Goal: Task Accomplishment & Management: Complete application form

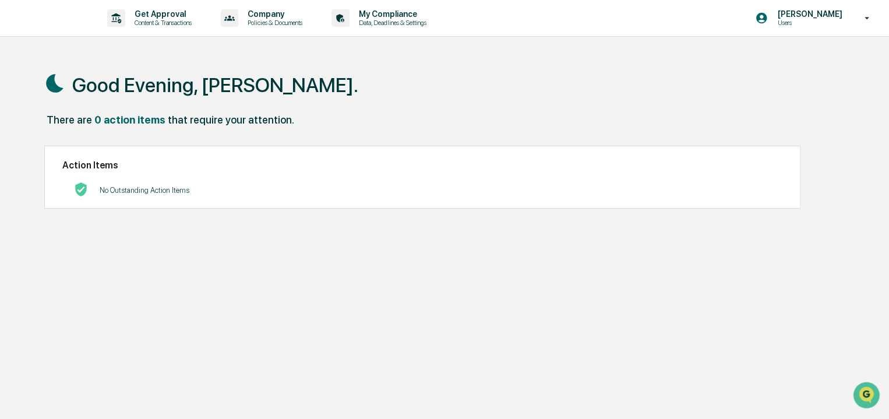
click at [622, 193] on div "No Outstanding Action Items" at bounding box center [422, 190] width 720 height 24
click at [292, 83] on div "Good Evening, [PERSON_NAME]." at bounding box center [444, 84] width 800 height 58
click at [390, 20] on p "Data, Deadlines & Settings" at bounding box center [390, 23] width 83 height 8
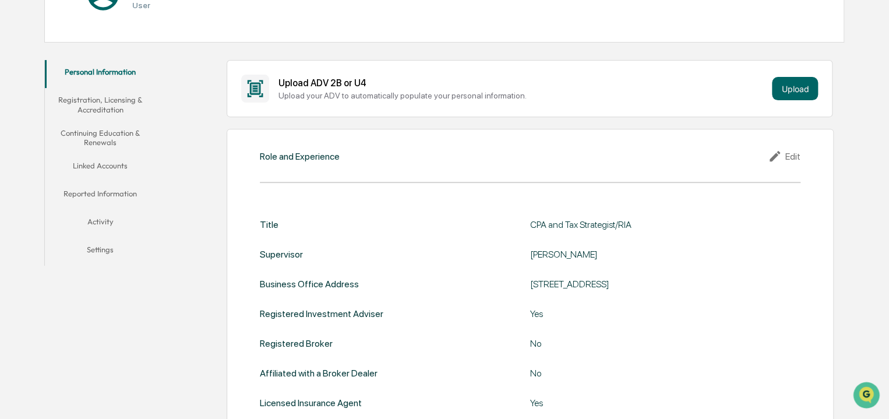
scroll to position [169, 0]
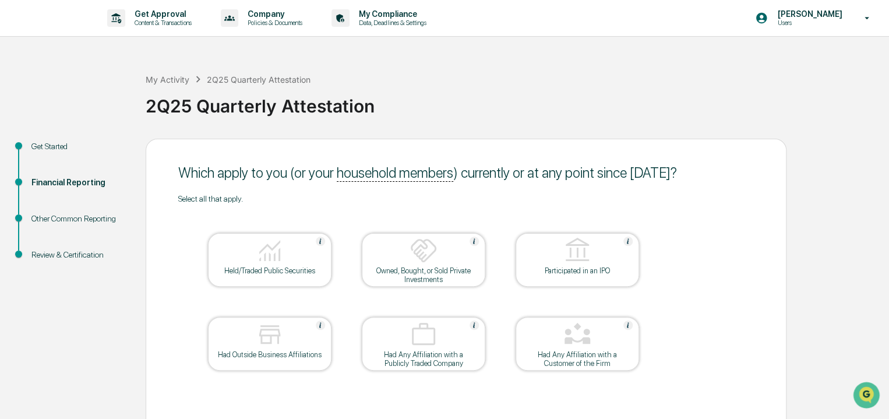
click at [264, 241] on img at bounding box center [270, 250] width 28 height 28
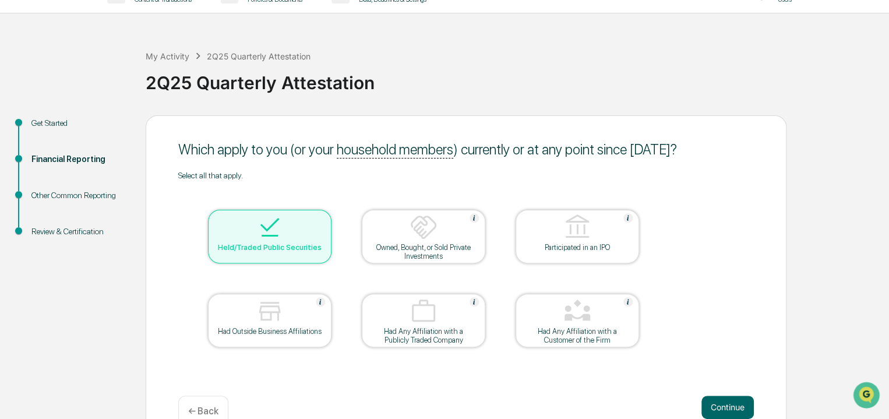
scroll to position [50, 0]
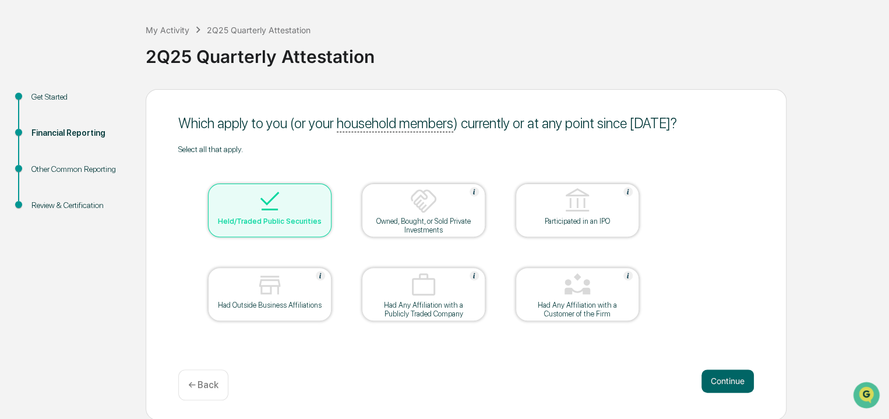
click at [275, 284] on img at bounding box center [270, 285] width 28 height 28
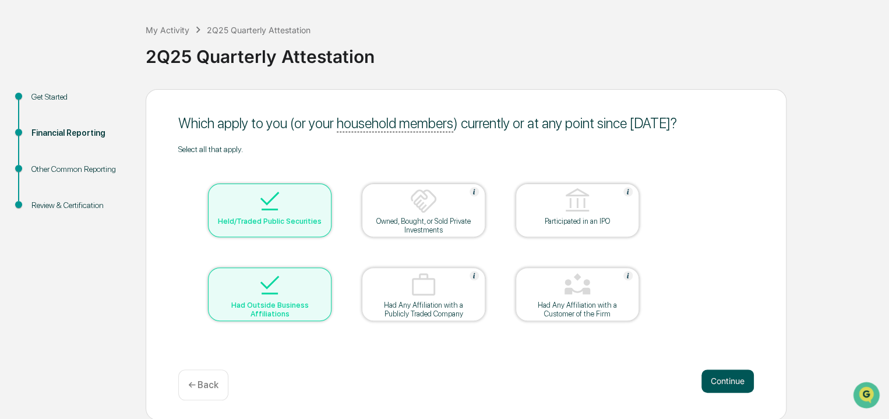
click at [711, 377] on button "Continue" at bounding box center [727, 380] width 52 height 23
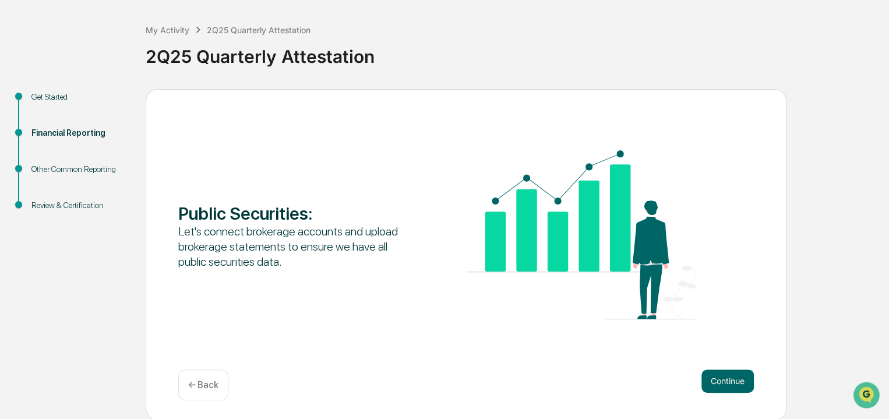
click at [711, 377] on button "Continue" at bounding box center [727, 380] width 52 height 23
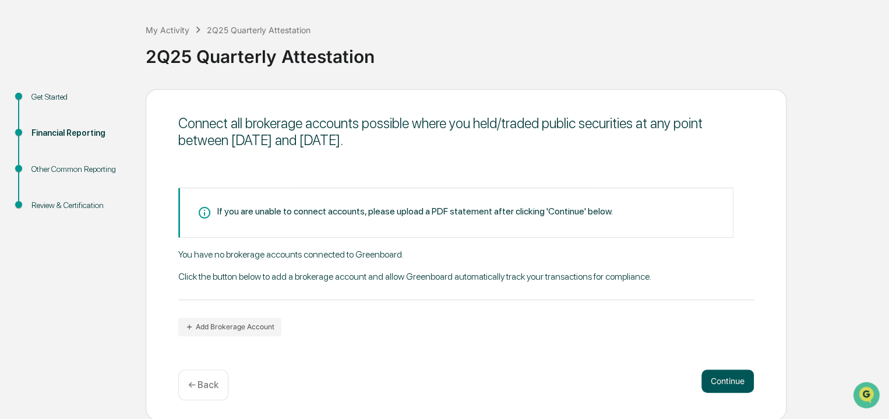
click at [720, 377] on button "Continue" at bounding box center [727, 380] width 52 height 23
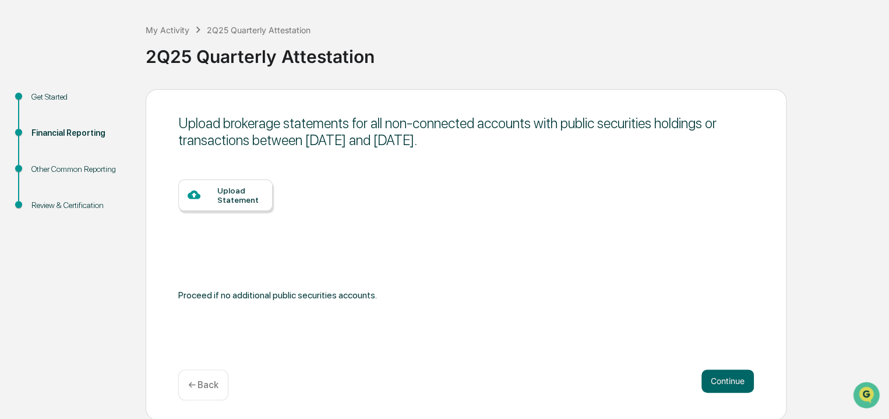
click at [98, 172] on div "Other Common Reporting" at bounding box center [79, 169] width 96 height 12
click at [217, 188] on div "Upload Statement" at bounding box center [240, 195] width 46 height 19
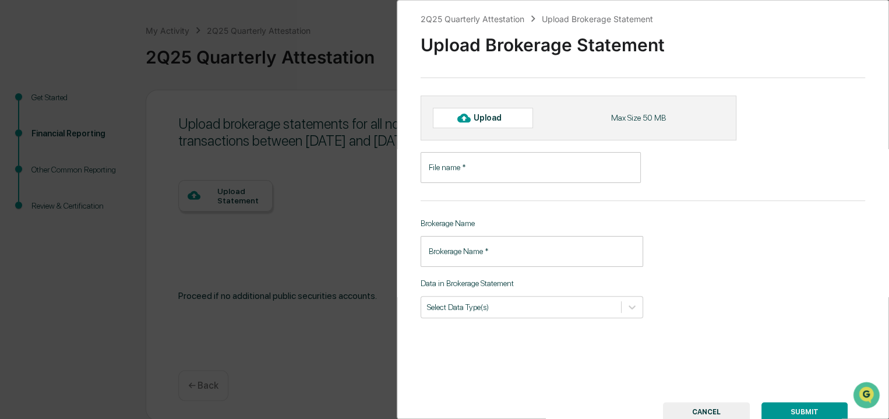
click at [483, 121] on div "Upload" at bounding box center [493, 117] width 38 height 9
type input "**********"
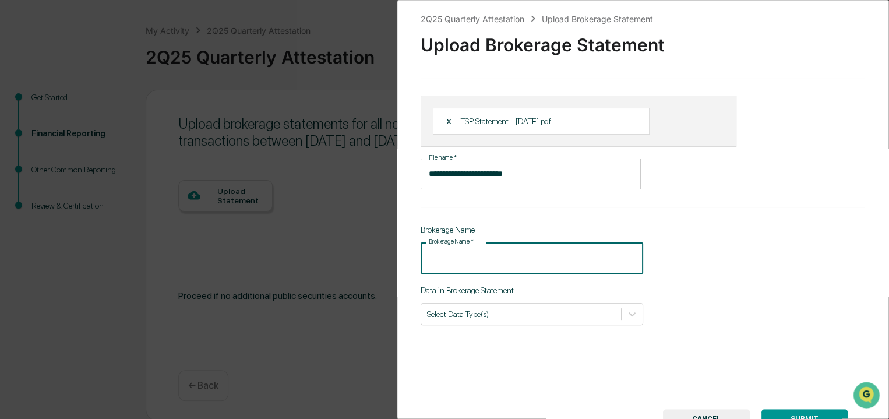
click at [559, 251] on input "Brokerage Name   *" at bounding box center [532, 257] width 223 height 31
type input "**********"
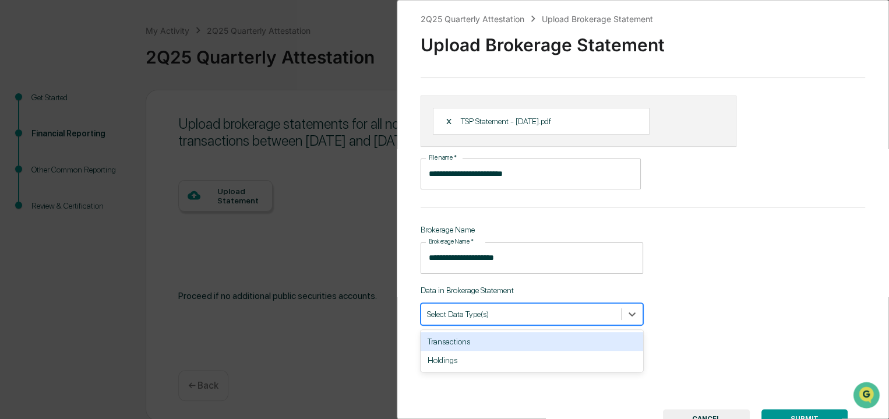
click at [553, 303] on div "Select Data Type(s)" at bounding box center [532, 314] width 223 height 22
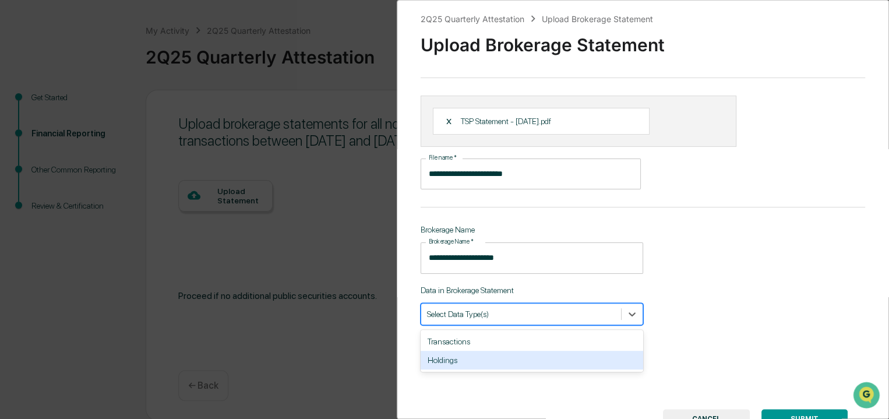
click at [559, 366] on div "Holdings" at bounding box center [532, 360] width 223 height 19
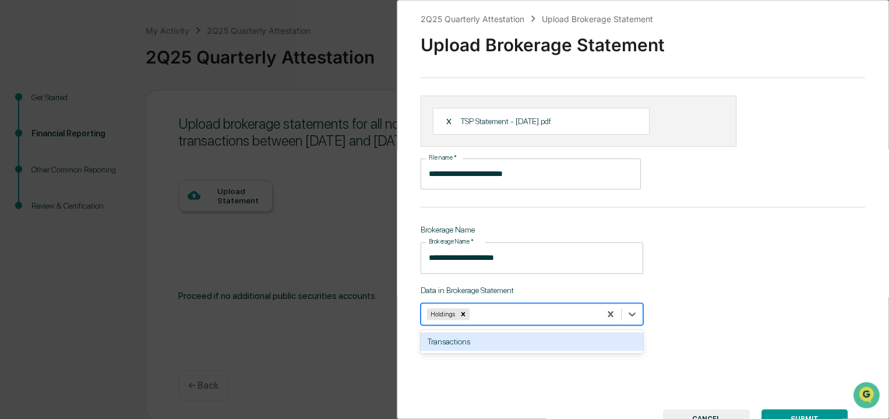
scroll to position [52, 0]
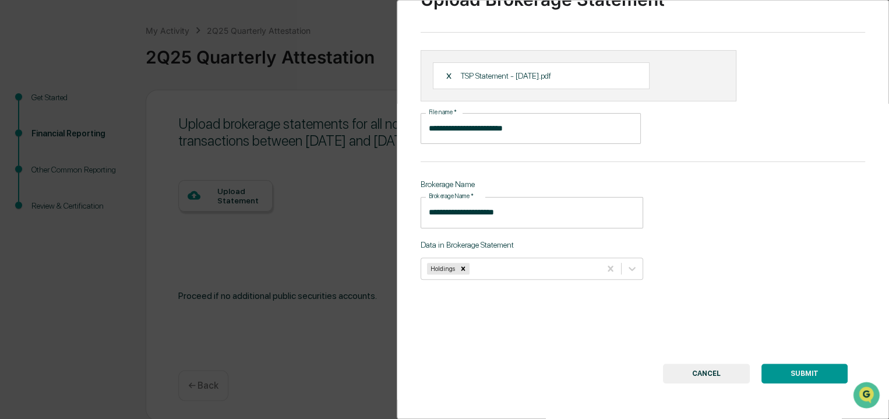
click at [793, 363] on button "SUBMIT" at bounding box center [804, 373] width 86 height 20
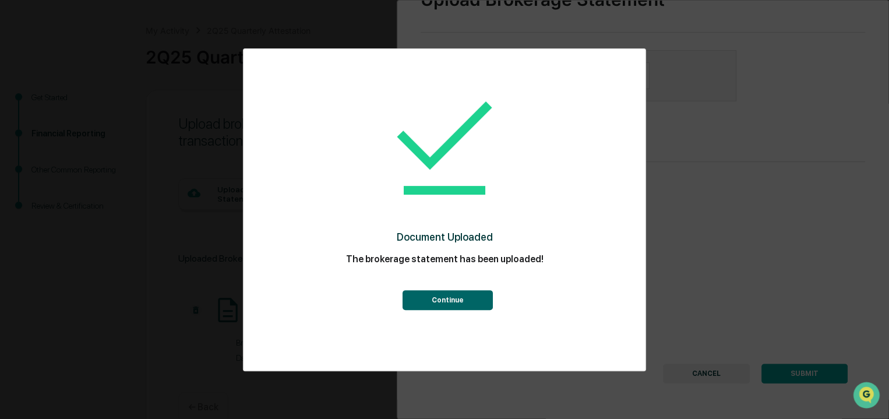
click at [447, 295] on button "Continue" at bounding box center [447, 300] width 90 height 20
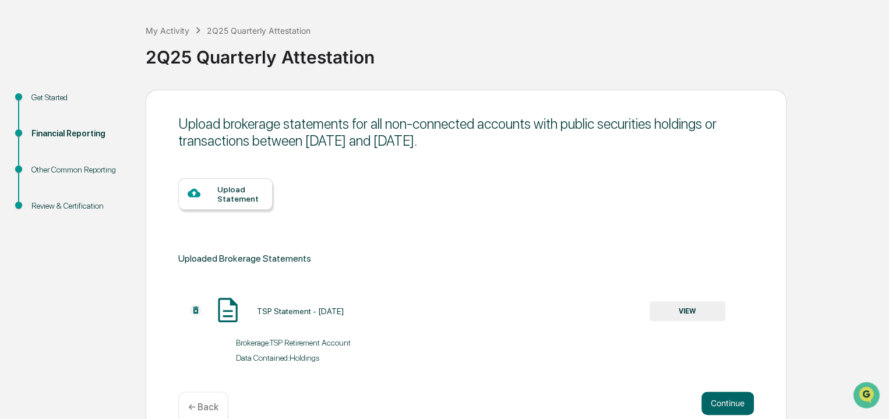
scroll to position [73, 0]
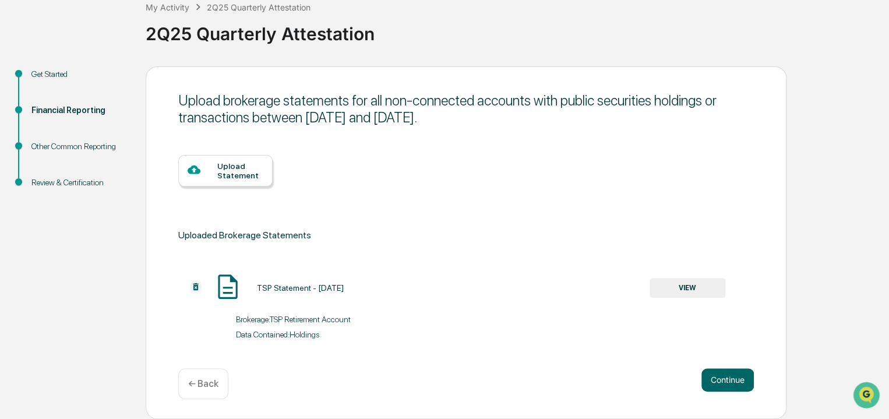
click at [447, 295] on div "TSP Statement - 7.10.2025 VIEW" at bounding box center [451, 287] width 547 height 31
click at [236, 171] on div "Upload Statement" at bounding box center [240, 170] width 46 height 19
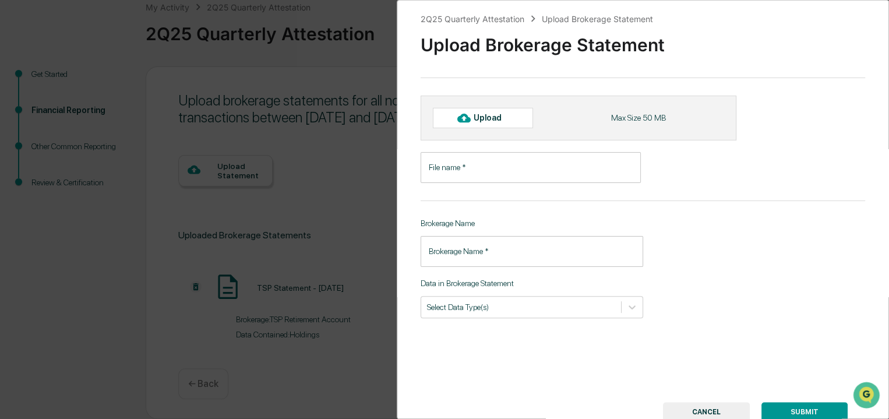
click at [505, 121] on div "Upload" at bounding box center [493, 117] width 38 height 9
type input "**********"
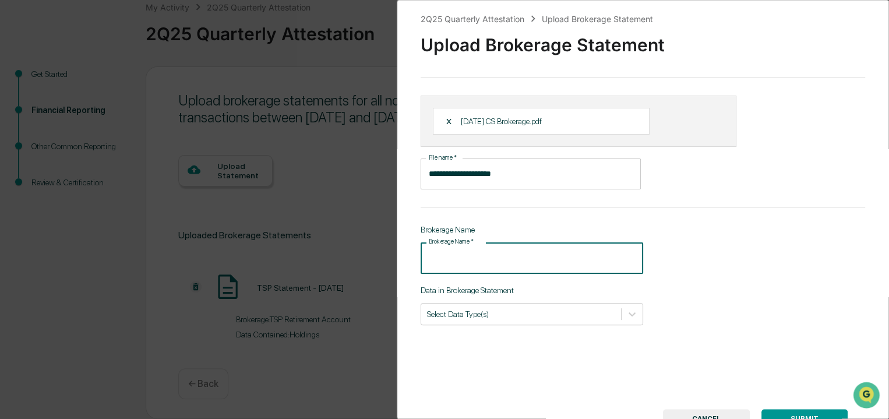
click at [556, 264] on input "Brokerage Name   *" at bounding box center [532, 257] width 223 height 31
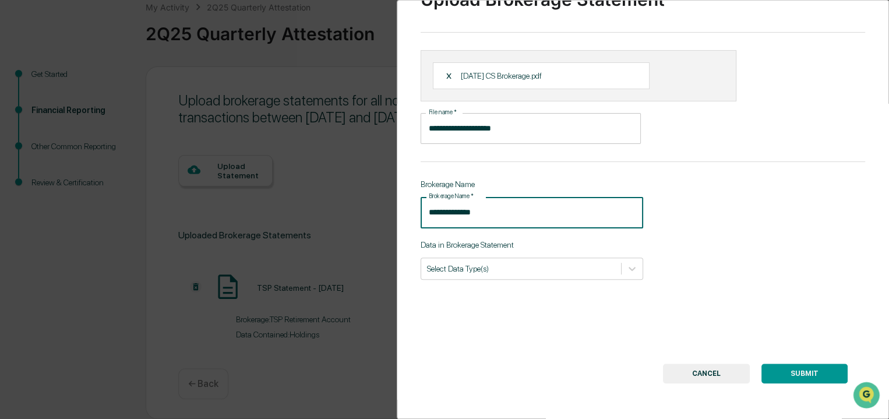
scroll to position [41, 0]
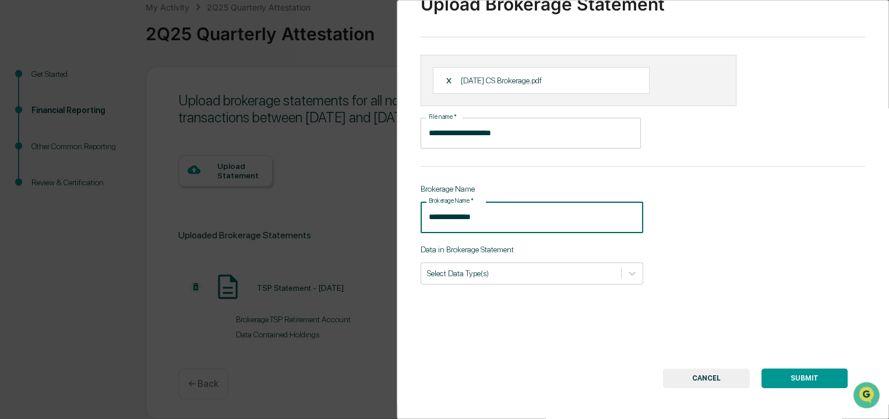
type input "**********"
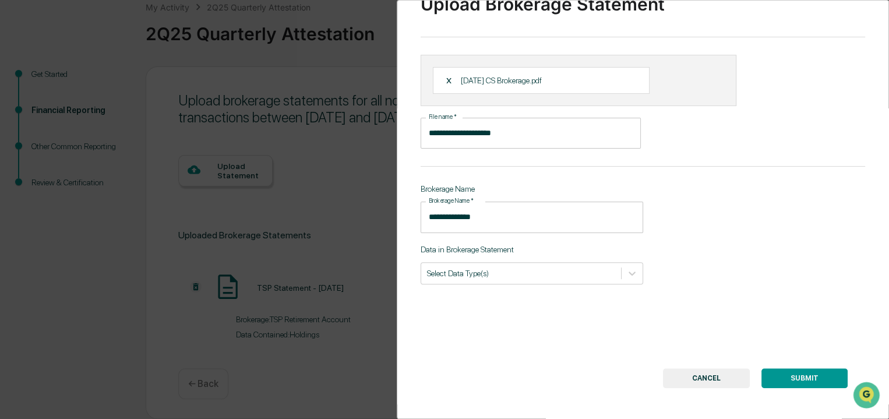
click at [795, 375] on button "SUBMIT" at bounding box center [804, 378] width 86 height 20
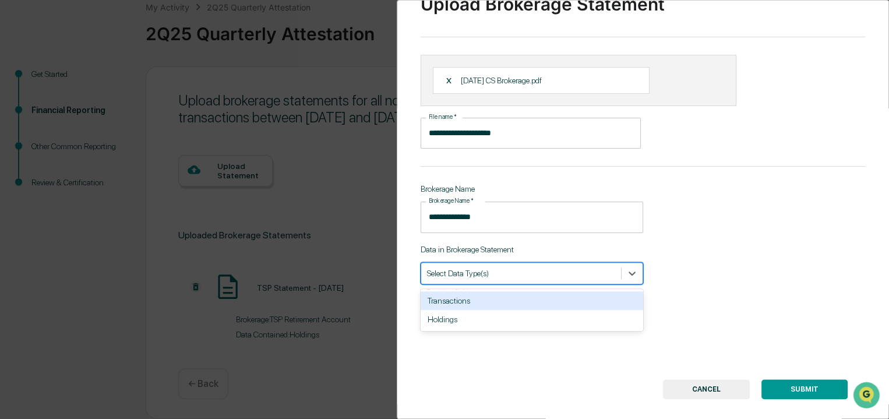
click at [507, 274] on div at bounding box center [521, 272] width 188 height 11
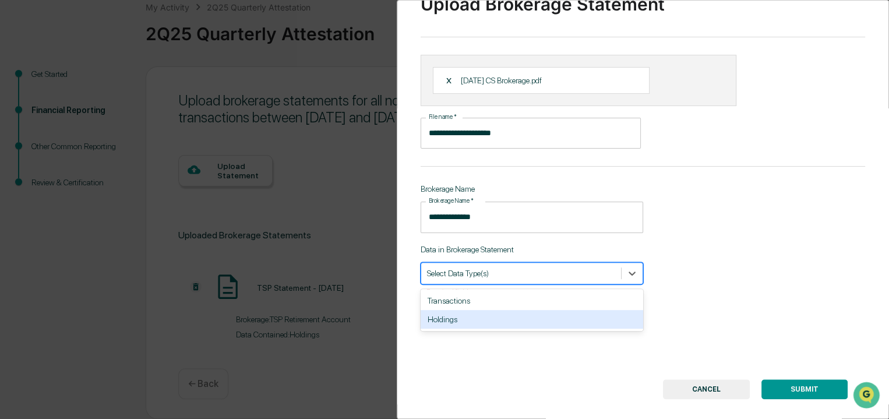
click at [504, 326] on div "Holdings" at bounding box center [532, 319] width 223 height 19
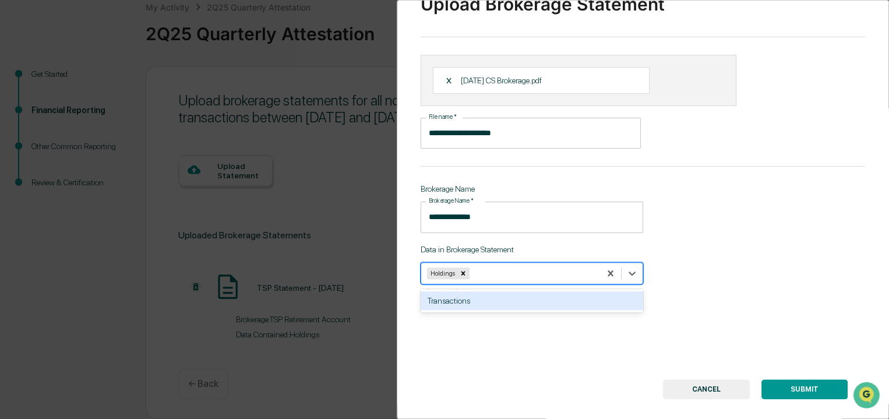
click at [773, 383] on button "SUBMIT" at bounding box center [804, 389] width 86 height 20
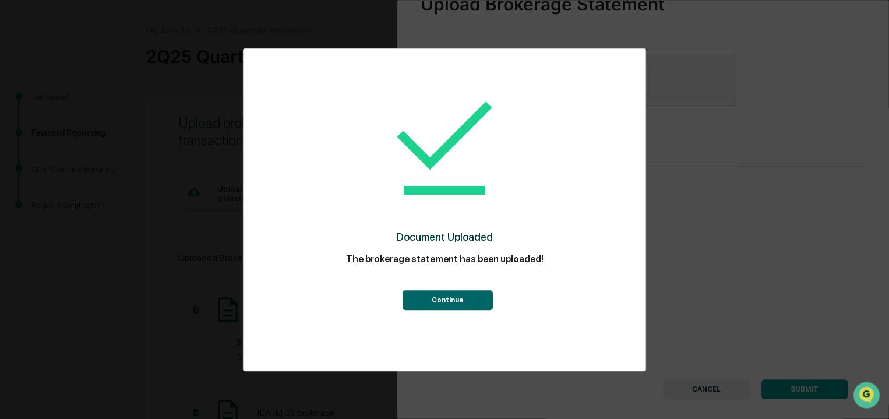
scroll to position [73, 0]
click at [441, 295] on button "Continue" at bounding box center [447, 300] width 90 height 20
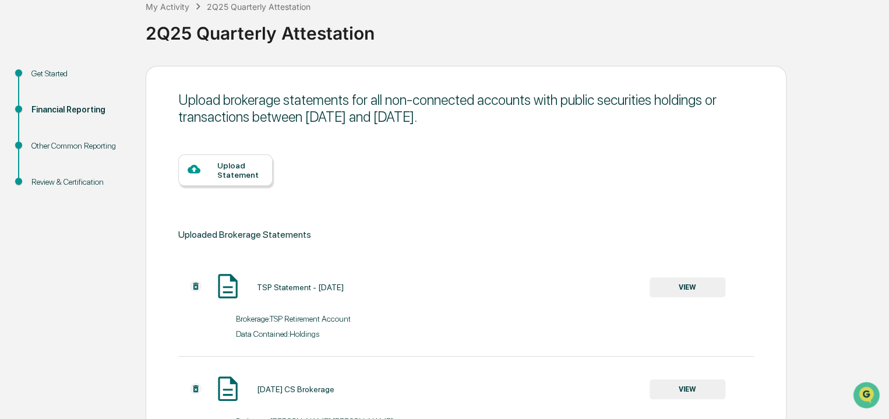
click at [221, 168] on div "Upload Statement" at bounding box center [240, 170] width 46 height 19
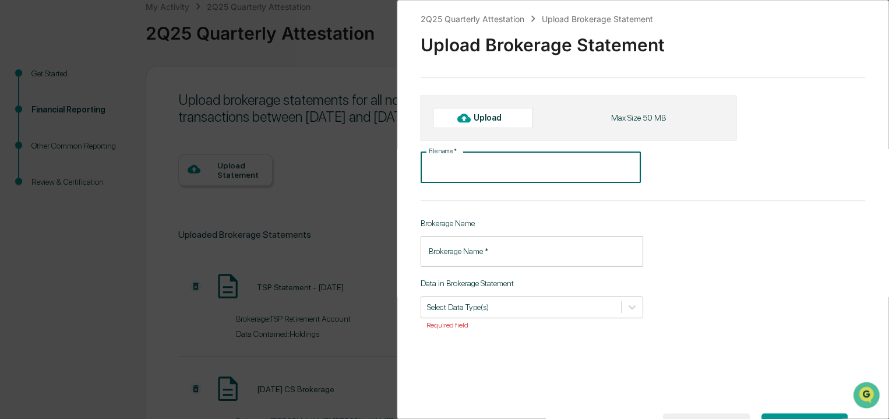
click at [507, 166] on input "File name   *" at bounding box center [531, 167] width 220 height 31
click at [478, 110] on div "Upload Max Size 50 MB" at bounding box center [579, 118] width 316 height 44
click at [478, 110] on div "Upload" at bounding box center [483, 118] width 100 height 20
type input "**********"
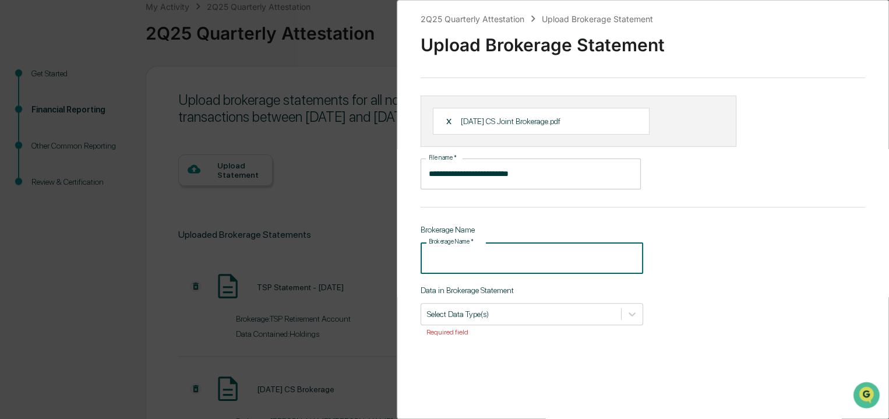
click at [510, 259] on input "Brokerage Name   *" at bounding box center [532, 257] width 223 height 31
type input "**********"
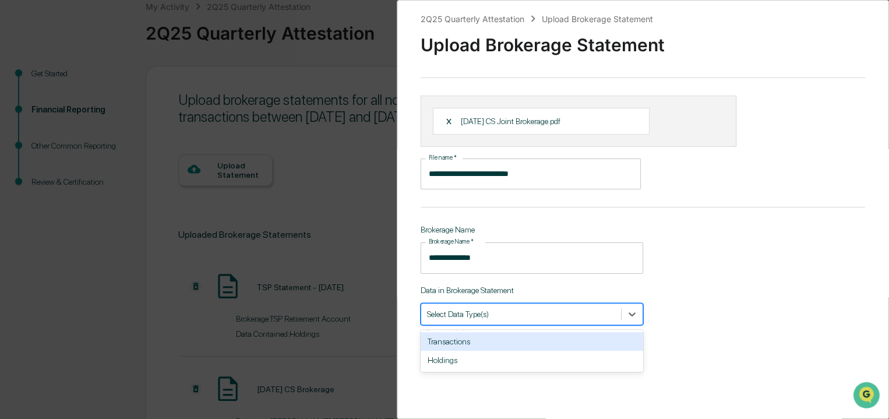
click at [571, 323] on div "Select Data Type(s)" at bounding box center [532, 314] width 223 height 22
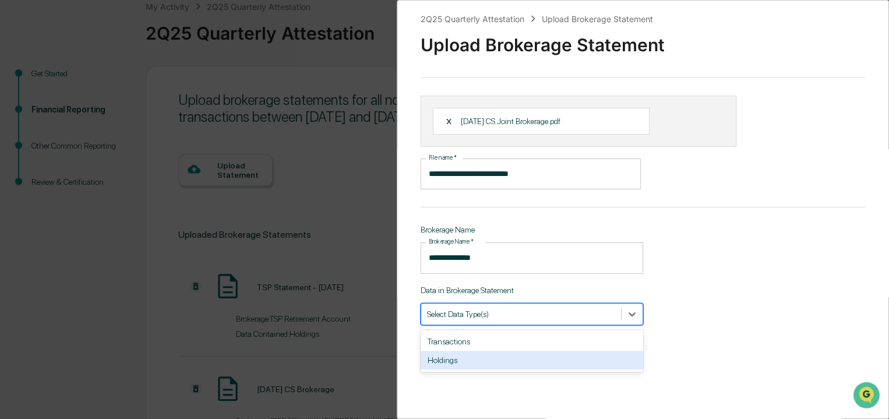
click at [559, 353] on div "Holdings" at bounding box center [532, 360] width 223 height 19
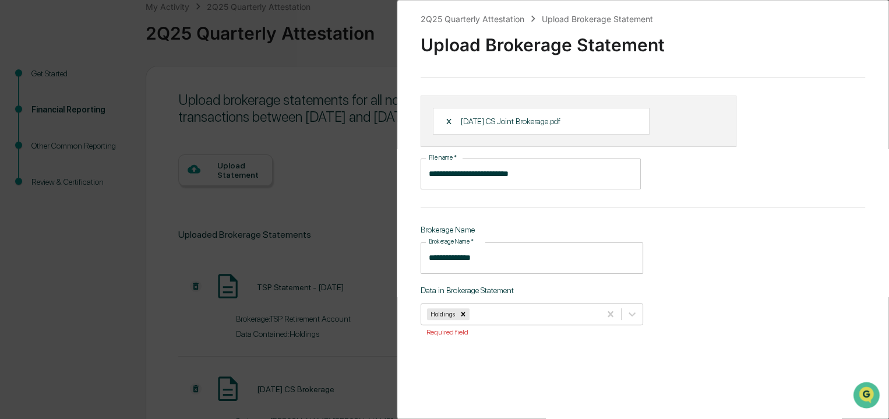
click at [683, 317] on div "**********" at bounding box center [643, 209] width 492 height 419
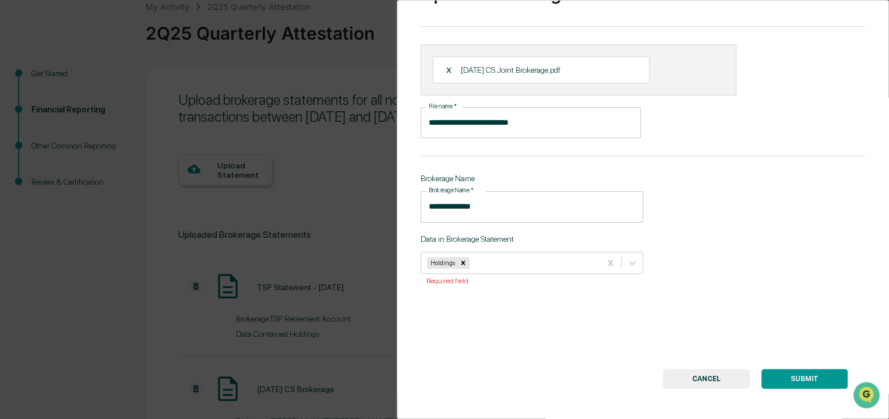
scroll to position [51, 0]
click at [783, 382] on button "SUBMIT" at bounding box center [804, 379] width 86 height 20
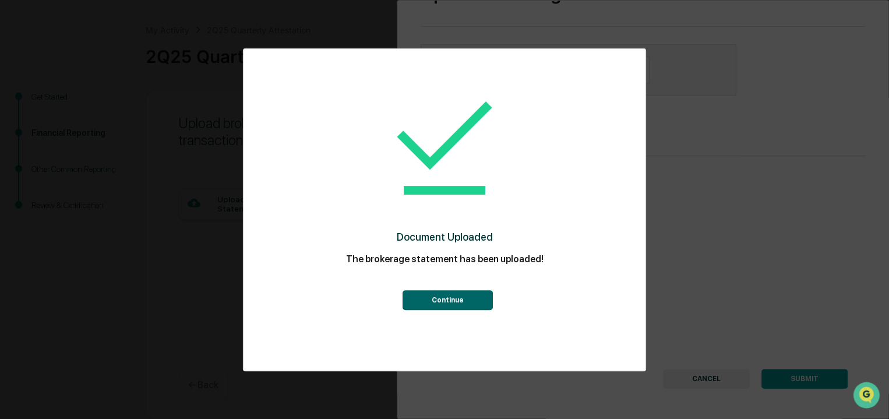
scroll to position [73, 0]
click at [474, 286] on div "Continue" at bounding box center [444, 291] width 355 height 38
click at [468, 298] on button "Continue" at bounding box center [447, 300] width 90 height 20
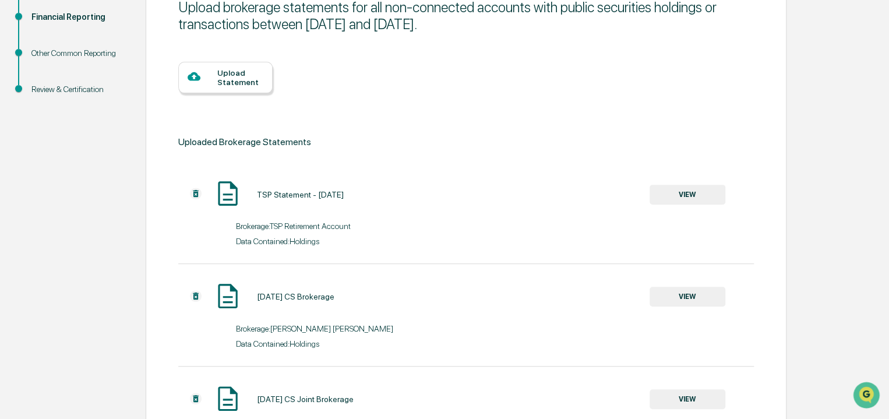
scroll to position [157, 0]
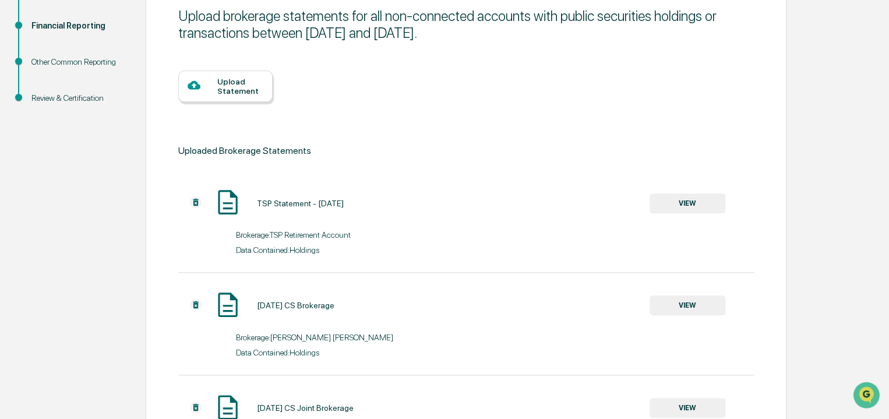
click at [255, 77] on div "Upload Statement" at bounding box center [240, 86] width 46 height 19
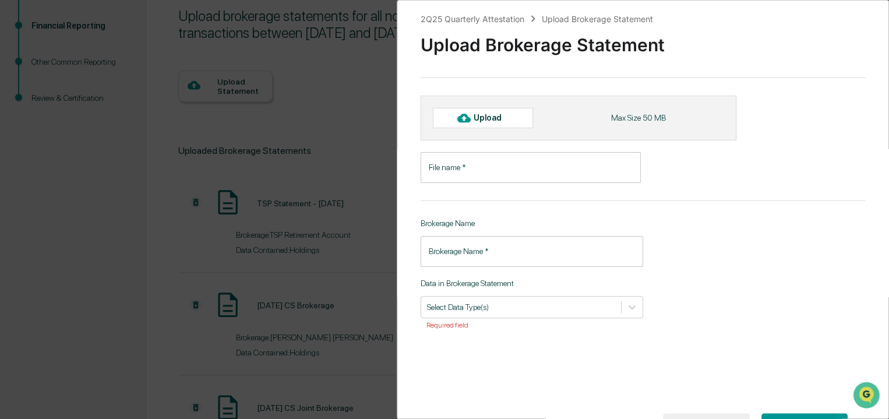
click at [483, 114] on div "Upload" at bounding box center [493, 117] width 38 height 9
type input "**********"
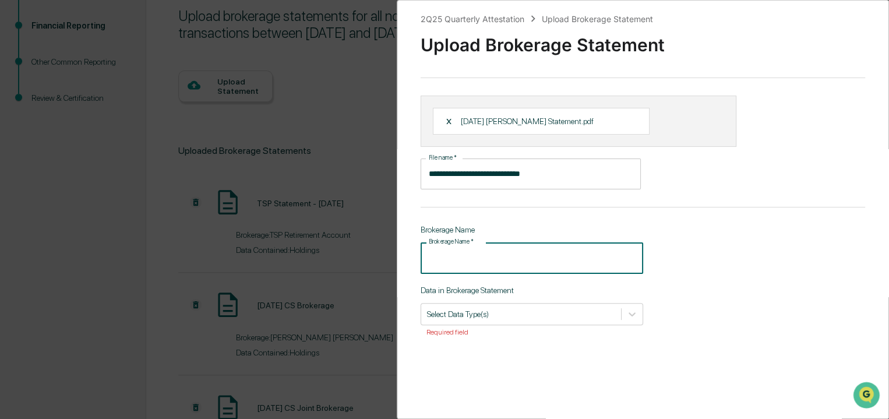
click at [531, 256] on input "Brokerage Name   *" at bounding box center [532, 257] width 223 height 31
type input "********"
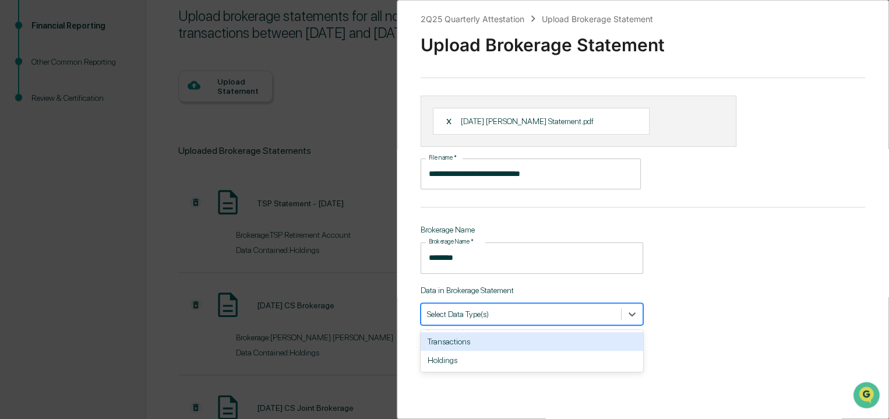
click at [521, 318] on div at bounding box center [521, 313] width 188 height 11
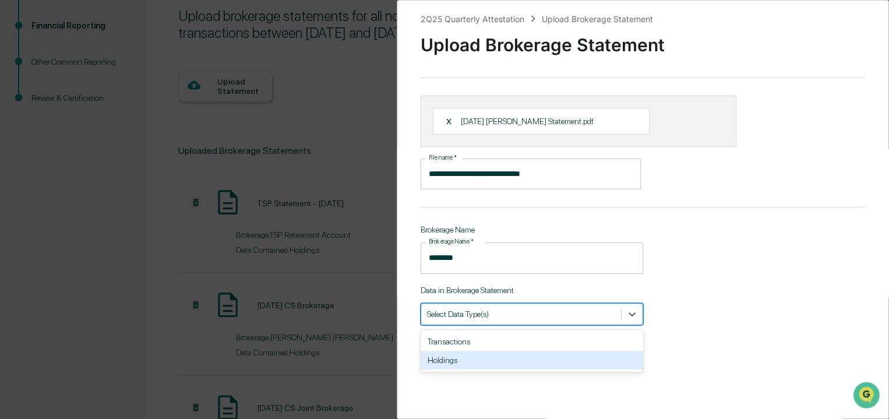
click at [520, 360] on div "Holdings" at bounding box center [532, 360] width 223 height 19
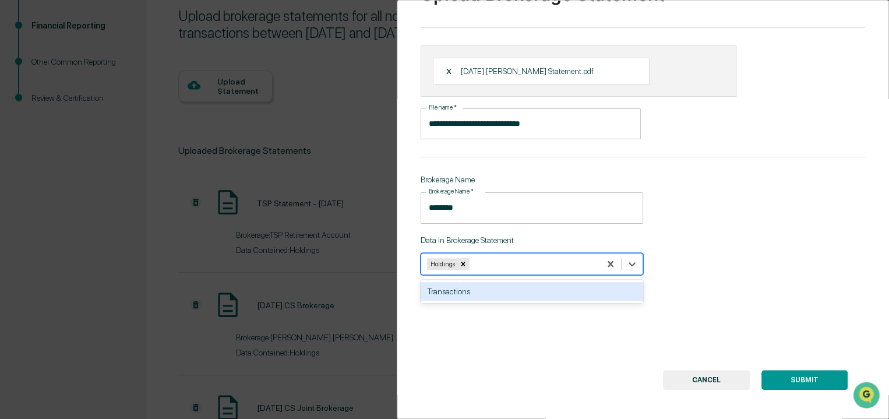
scroll to position [51, 0]
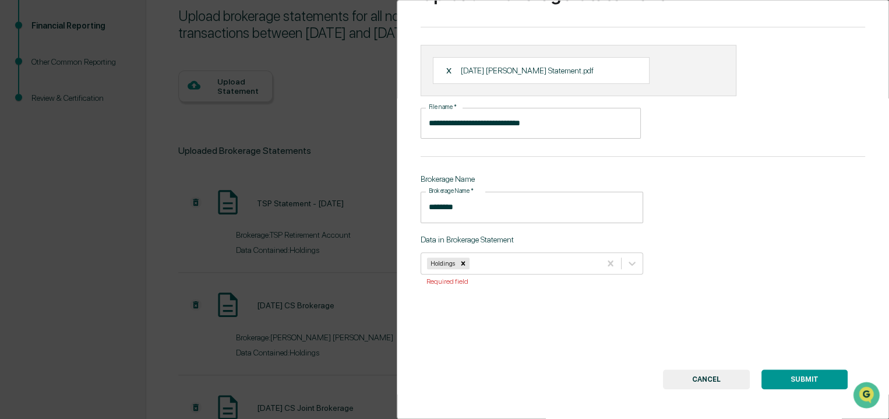
click at [793, 383] on button "SUBMIT" at bounding box center [804, 379] width 86 height 20
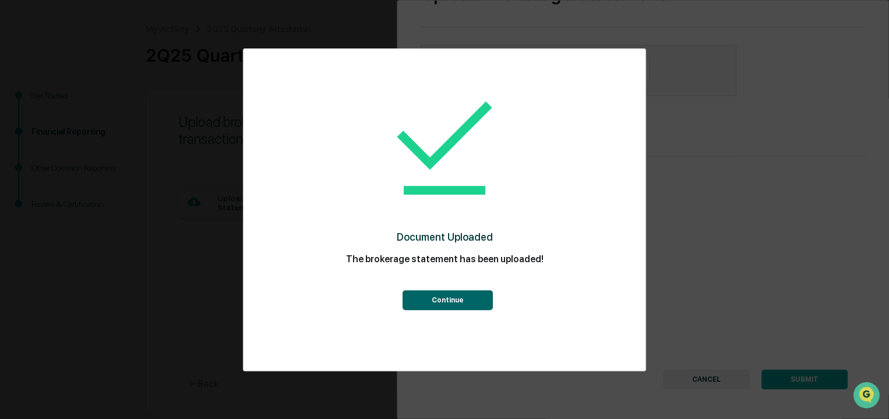
scroll to position [157, 0]
click at [435, 298] on button "Continue" at bounding box center [447, 300] width 90 height 20
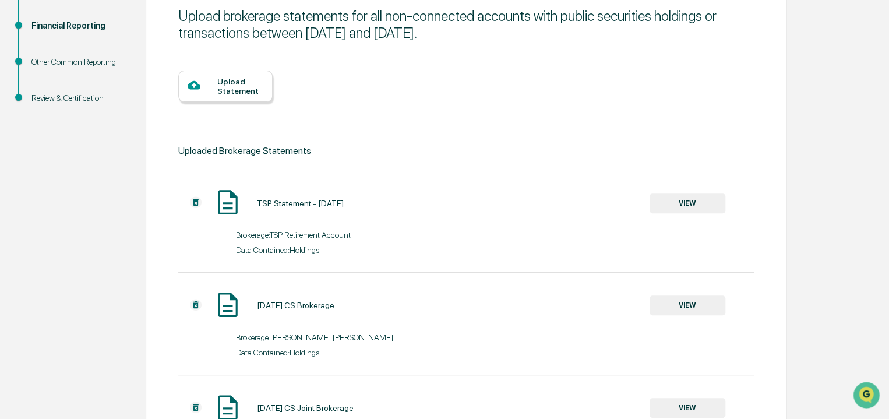
click at [224, 89] on div "Upload Statement" at bounding box center [240, 86] width 46 height 19
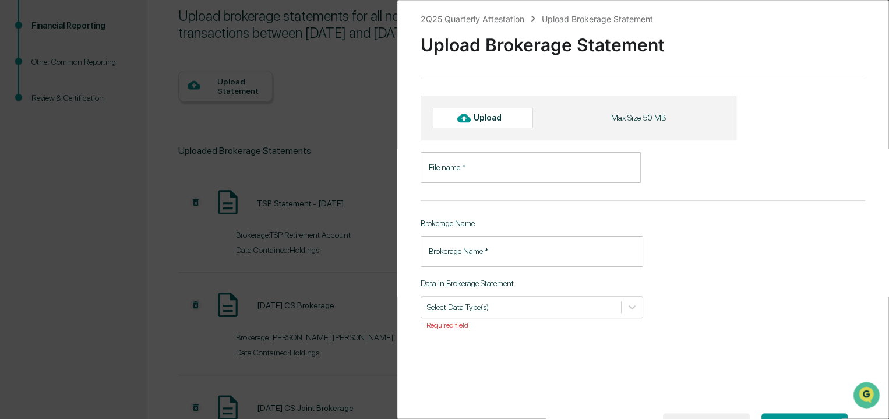
click at [501, 116] on div "Upload" at bounding box center [493, 117] width 38 height 9
type input "**********"
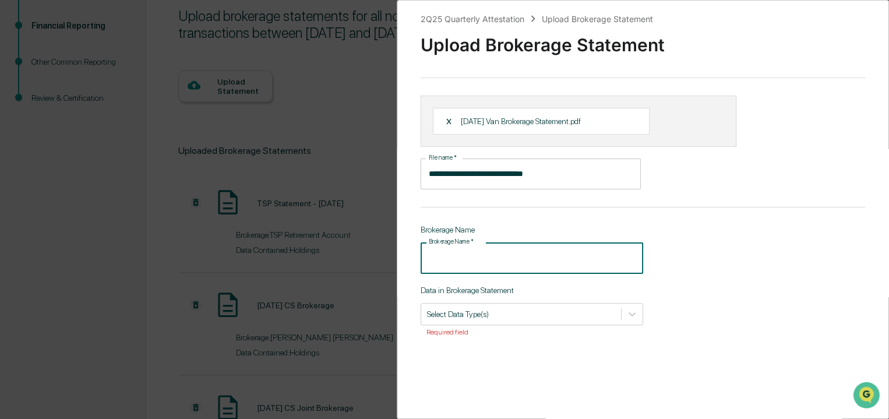
click at [543, 270] on input "Brokerage Name   *" at bounding box center [532, 257] width 223 height 31
type input "*"
type input "********"
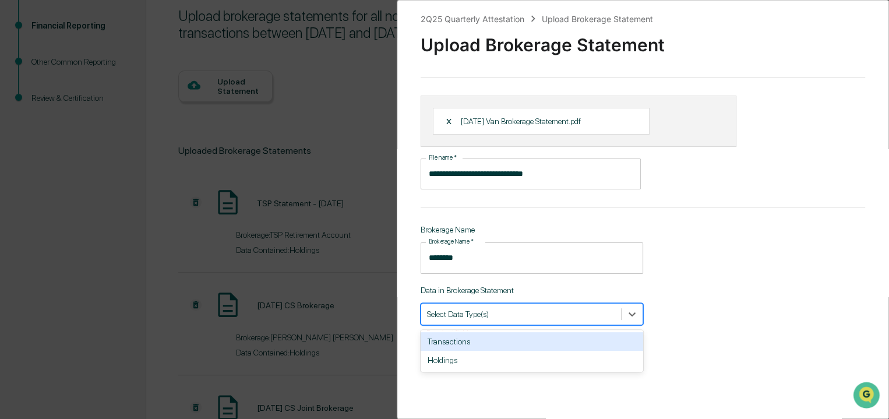
click at [568, 310] on div at bounding box center [521, 313] width 188 height 11
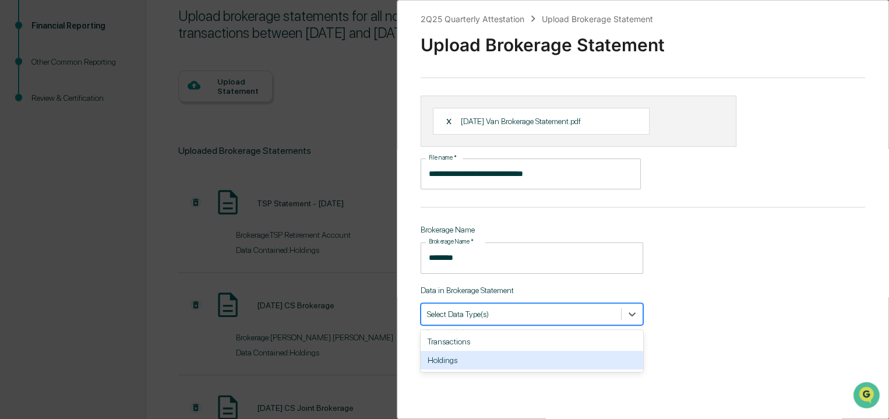
click at [546, 354] on div "Holdings" at bounding box center [532, 360] width 223 height 19
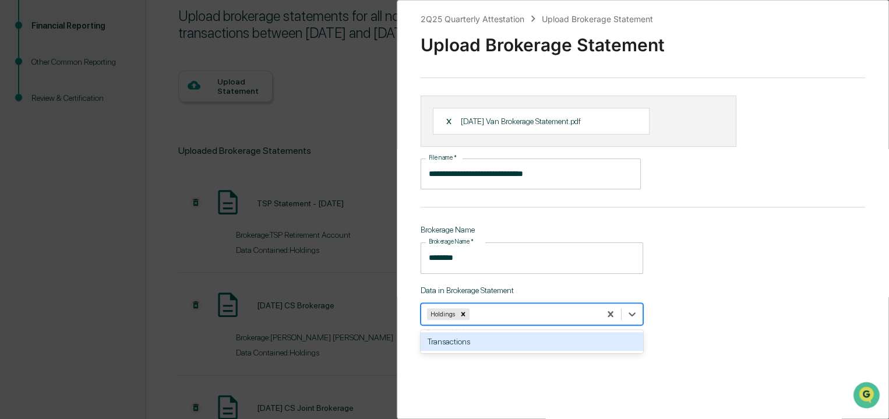
scroll to position [63, 0]
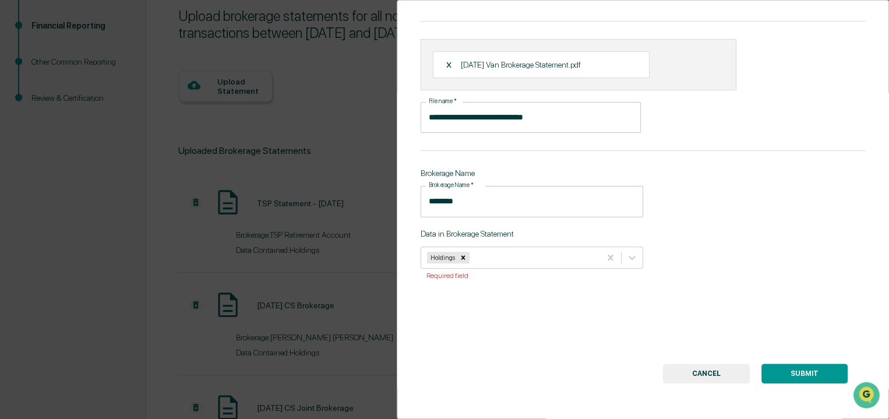
click at [792, 363] on button "SUBMIT" at bounding box center [804, 373] width 86 height 20
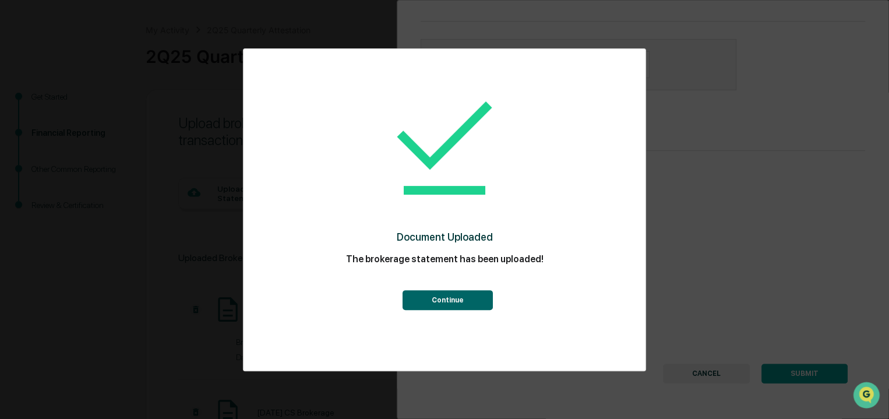
scroll to position [157, 0]
click at [447, 295] on button "Continue" at bounding box center [447, 300] width 90 height 20
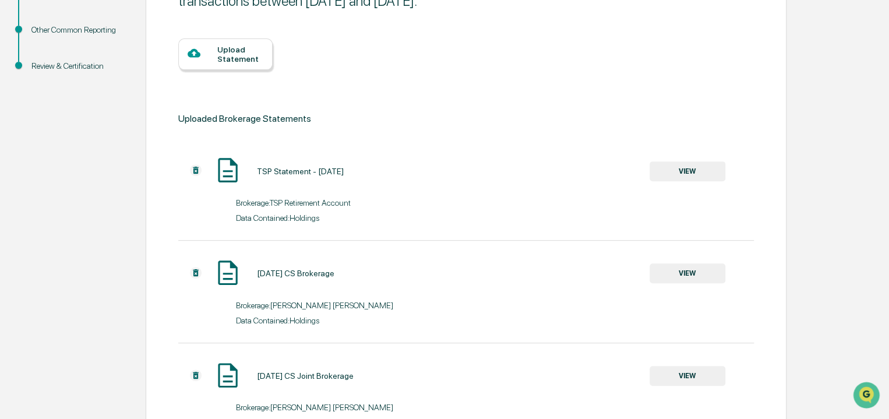
scroll to position [486, 0]
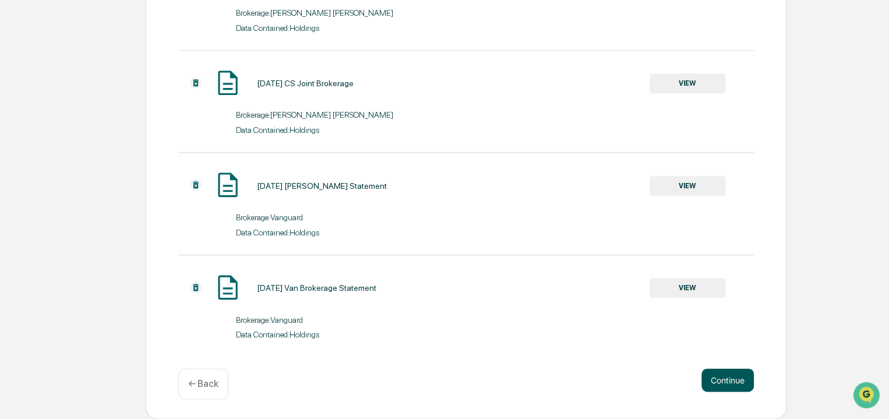
click at [732, 381] on button "Continue" at bounding box center [727, 379] width 52 height 23
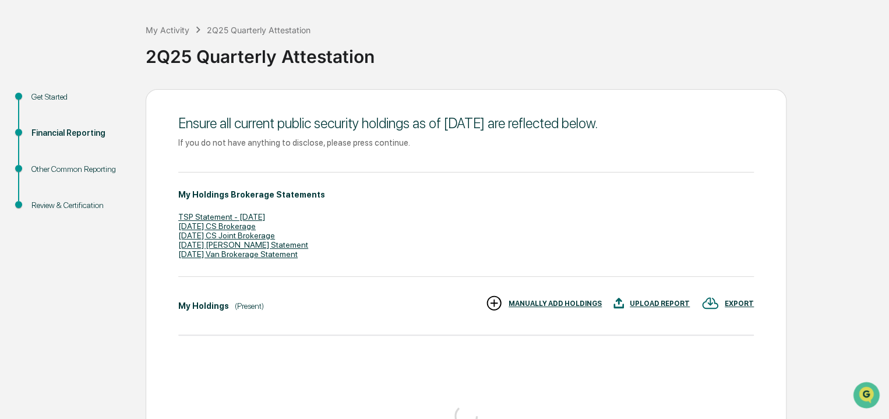
scroll to position [105, 0]
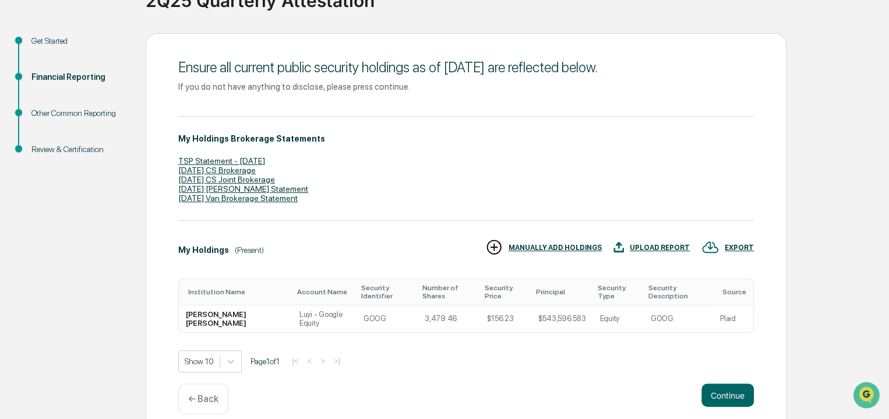
click at [91, 111] on div "Other Common Reporting" at bounding box center [79, 113] width 96 height 12
click at [93, 113] on div "Other Common Reporting" at bounding box center [79, 113] width 96 height 12
drag, startPoint x: 93, startPoint y: 113, endPoint x: 90, endPoint y: 148, distance: 35.1
click at [90, 148] on ul "Get Started Financial Reporting Other Common Reporting Review & Certification" at bounding box center [76, 108] width 140 height 151
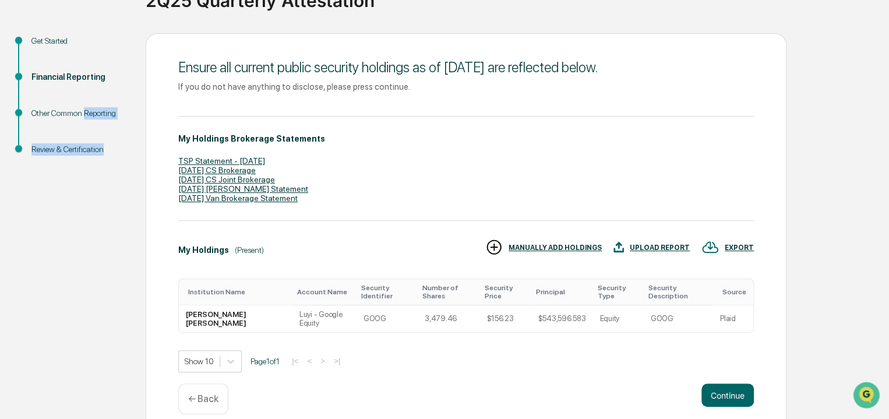
click at [90, 148] on div "Review & Certification" at bounding box center [79, 149] width 96 height 12
click at [278, 162] on div "TSP Statement - 7.10.2025" at bounding box center [465, 160] width 575 height 9
click at [566, 244] on div "MANUALLY ADD HOLDINGS" at bounding box center [543, 247] width 116 height 19
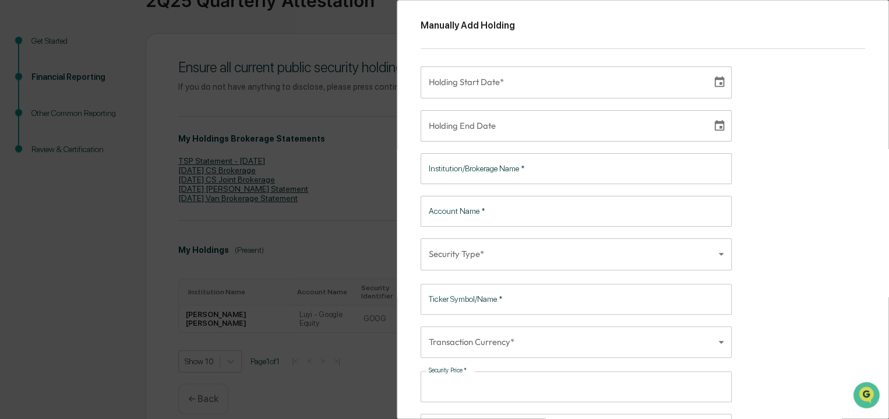
type input "**********"
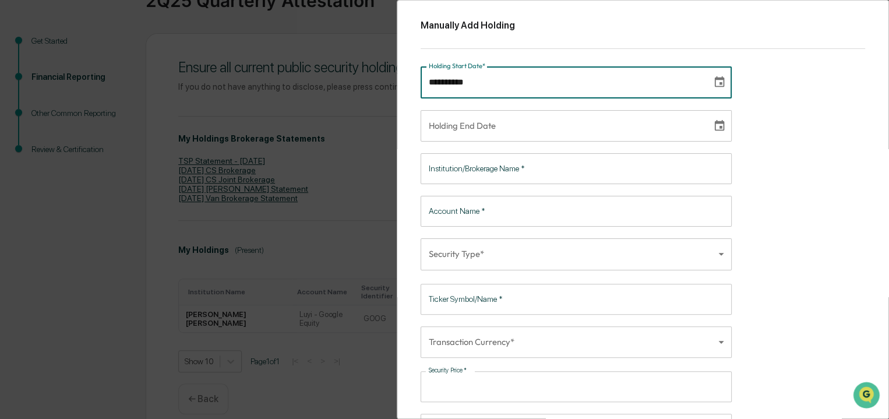
click at [524, 78] on input "**********" at bounding box center [562, 81] width 283 height 31
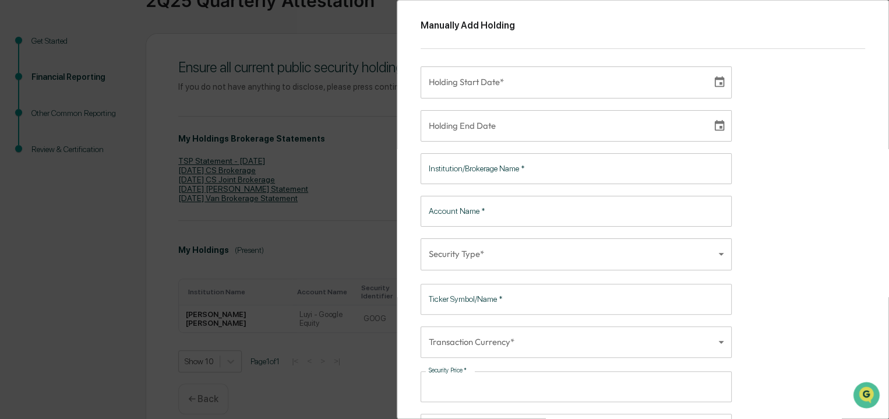
click at [365, 104] on div "Manually Add Holding Holding Start Date* Holding Start Date* Holding End Date H…" at bounding box center [444, 209] width 889 height 419
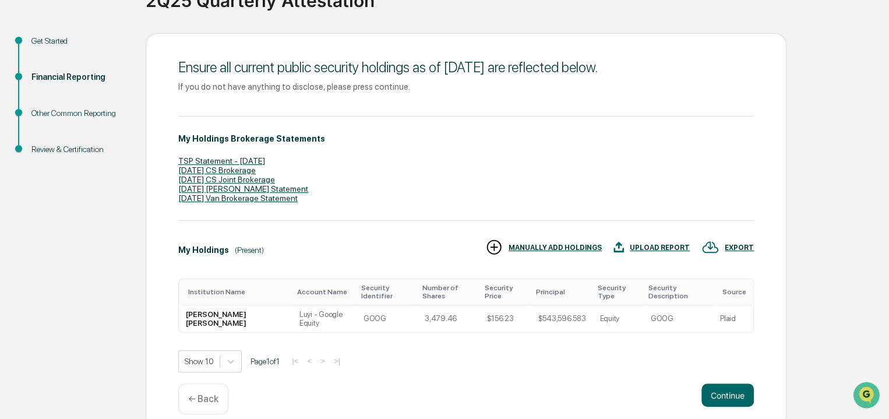
click at [655, 250] on div "UPLOAD REPORT" at bounding box center [660, 247] width 60 height 8
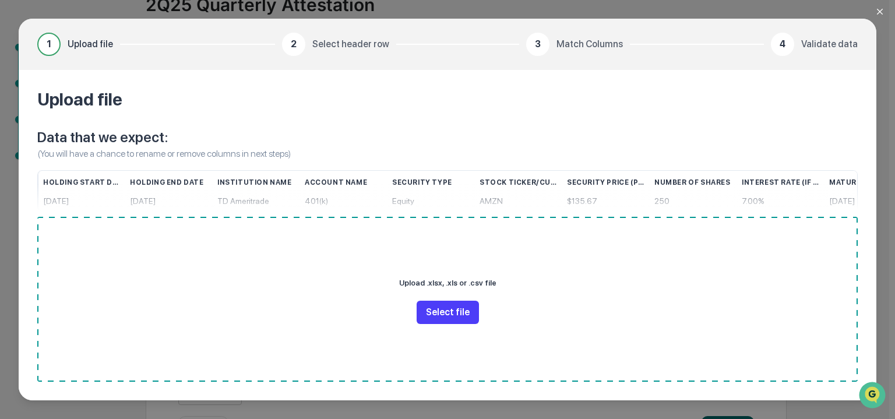
click at [443, 317] on button "Select file" at bounding box center [447, 312] width 62 height 23
click at [880, 13] on icon "Close modal" at bounding box center [879, 11] width 9 height 9
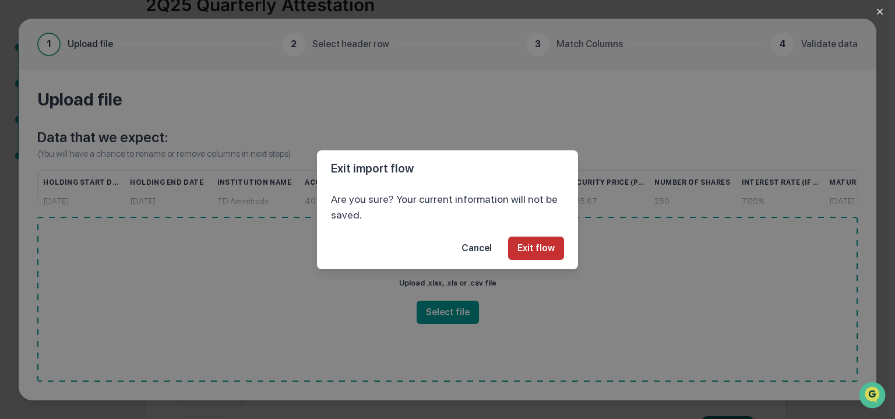
click at [524, 246] on button "Exit flow" at bounding box center [536, 247] width 56 height 23
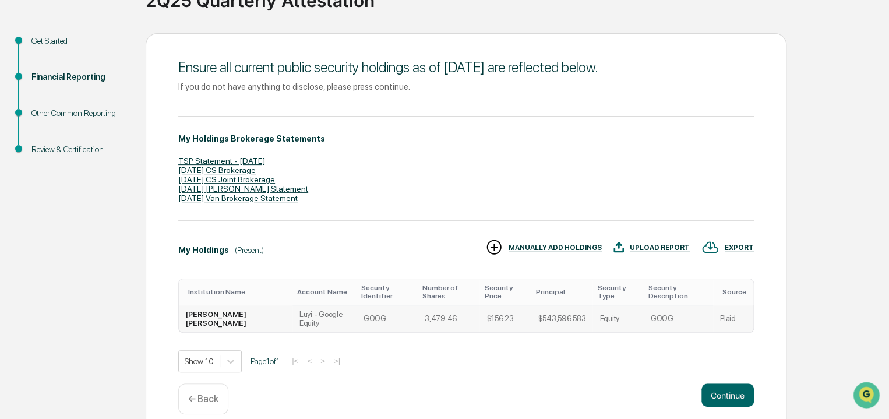
click at [292, 307] on td "Luyi - Google Equity" at bounding box center [324, 318] width 64 height 27
click at [308, 260] on div "My Holdings (Present) EXPORT UPLOAD REPORT MANUALLY ADD HOLDINGS" at bounding box center [465, 250] width 575 height 24
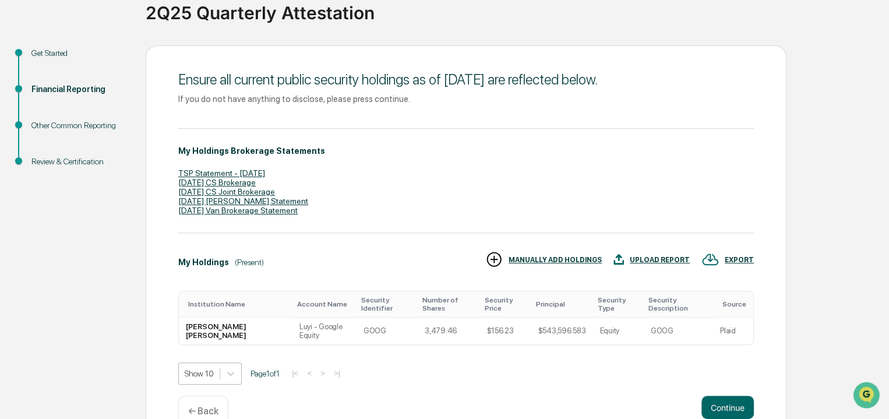
scroll to position [149, 0]
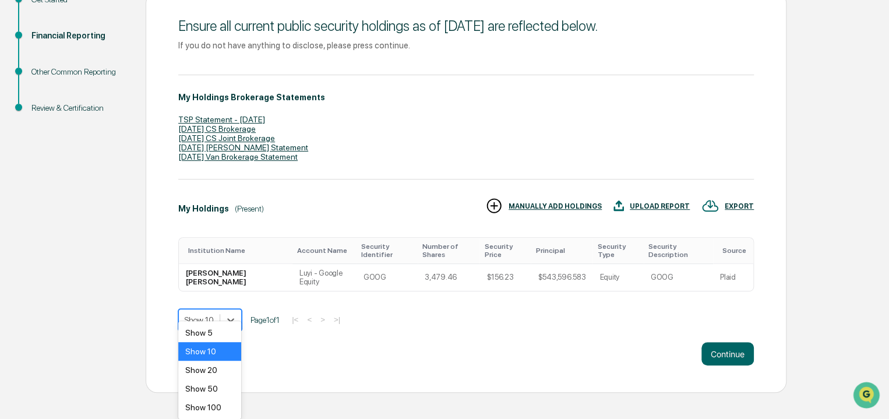
click at [218, 352] on body "Get Approval Content & Transactions Company Policies & Documents My Compliance …" at bounding box center [444, 122] width 889 height 539
click at [216, 376] on div "Show 20" at bounding box center [209, 370] width 63 height 19
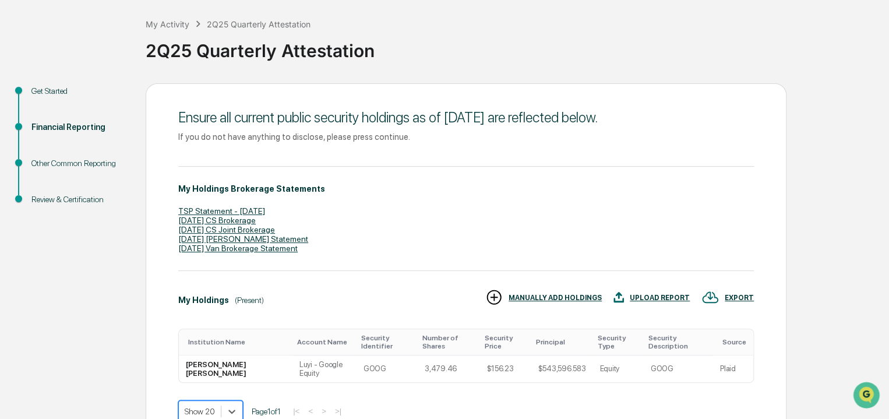
scroll to position [105, 0]
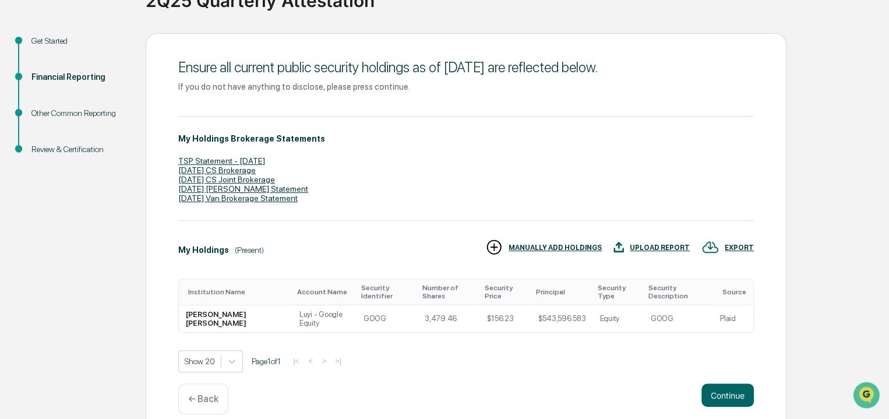
click at [331, 176] on div "Jun 2025 CS Joint Brokerage" at bounding box center [465, 179] width 575 height 9
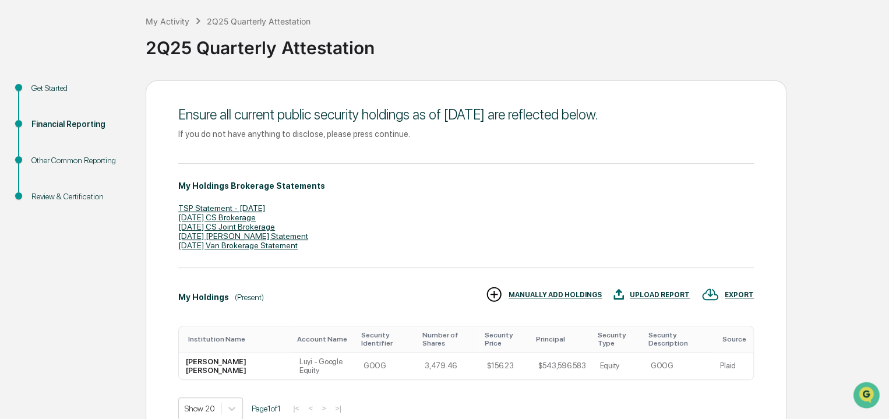
scroll to position [0, 0]
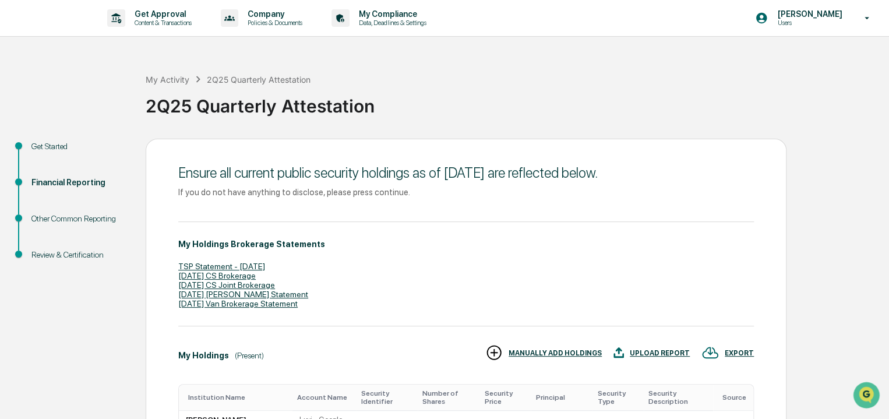
click at [84, 218] on div "Other Common Reporting" at bounding box center [79, 219] width 96 height 12
